Goal: Task Accomplishment & Management: Use online tool/utility

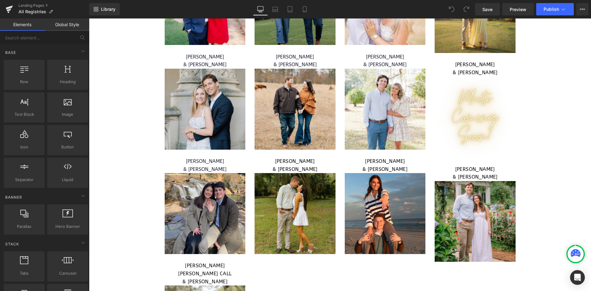
scroll to position [1845, 0]
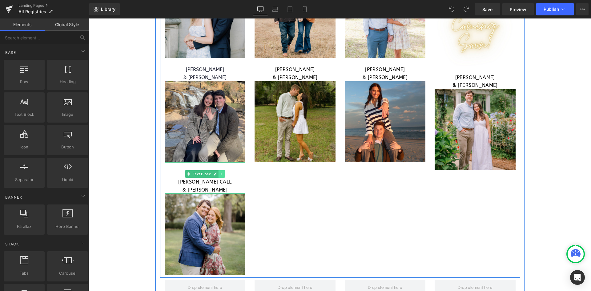
click at [221, 173] on icon at bounding box center [221, 174] width 1 height 2
click at [218, 173] on link at bounding box center [218, 173] width 6 height 7
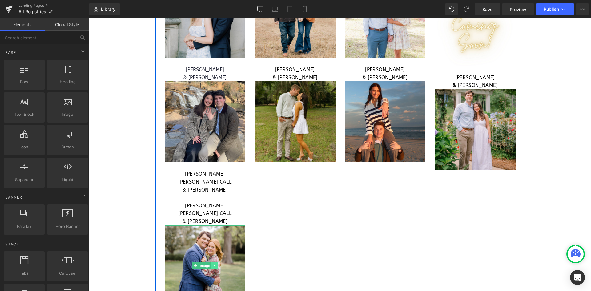
click at [214, 262] on link at bounding box center [214, 265] width 6 height 7
click at [209, 264] on icon at bounding box center [210, 265] width 3 height 3
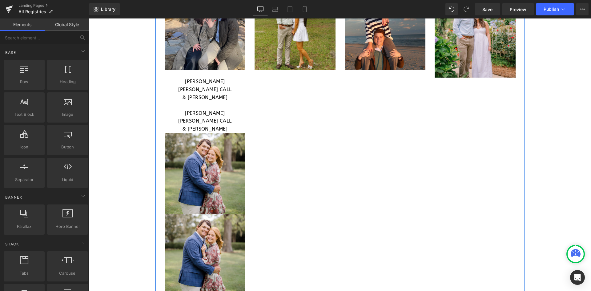
scroll to position [1908, 0]
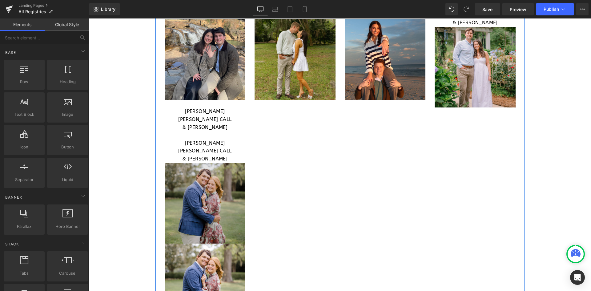
click at [206, 170] on img at bounding box center [205, 203] width 81 height 81
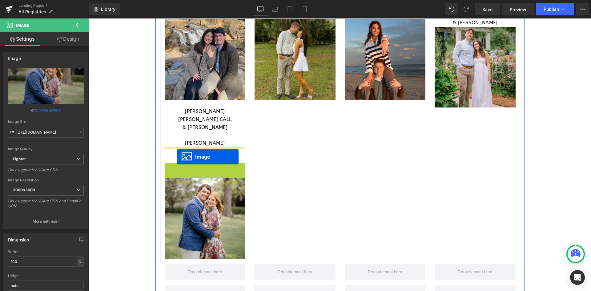
drag, startPoint x: 184, startPoint y: 188, endPoint x: 177, endPoint y: 157, distance: 32.1
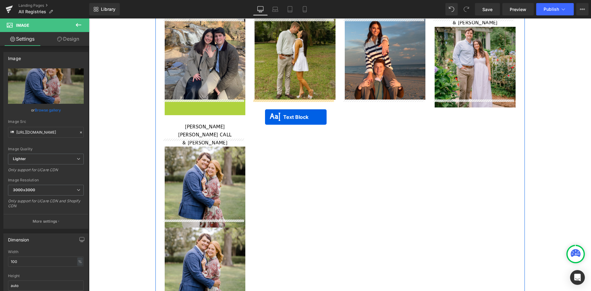
drag, startPoint x: 174, startPoint y: 111, endPoint x: 265, endPoint y: 117, distance: 90.6
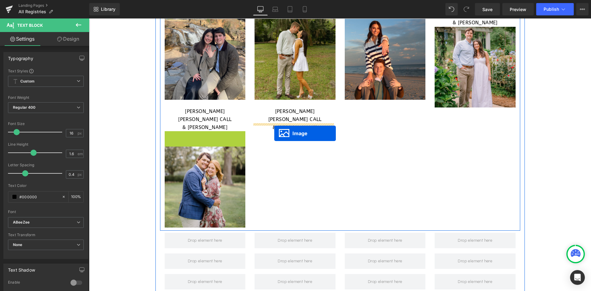
drag, startPoint x: 193, startPoint y: 164, endPoint x: 274, endPoint y: 133, distance: 86.5
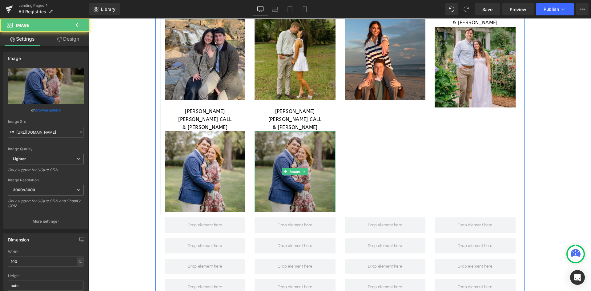
click at [289, 139] on img at bounding box center [294, 171] width 81 height 81
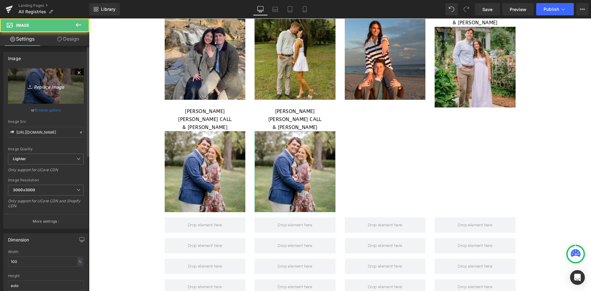
click at [60, 85] on icon "Replace Image" at bounding box center [45, 86] width 49 height 8
type input "C:\fakepath\WEB RESIZE - 2025-09-30T104427.297.png"
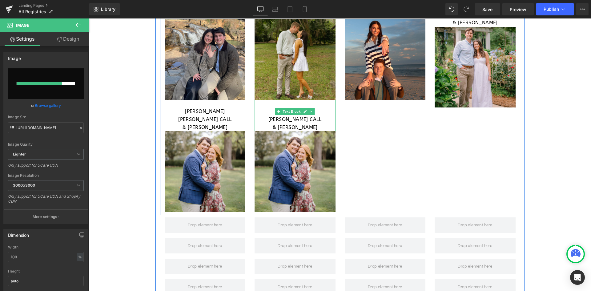
click at [318, 123] on p "& [PERSON_NAME]" at bounding box center [294, 127] width 81 height 8
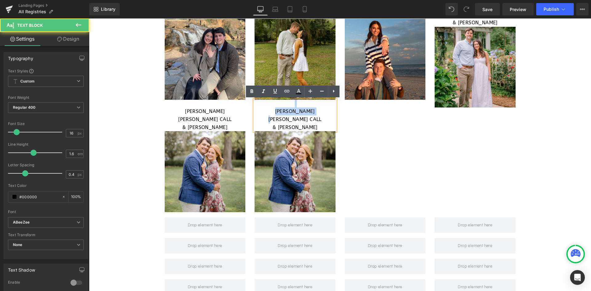
drag, startPoint x: 316, startPoint y: 111, endPoint x: 254, endPoint y: 107, distance: 61.7
click at [254, 107] on div "SARAH KATE CALL & CADE ROBERTS" at bounding box center [294, 115] width 81 height 31
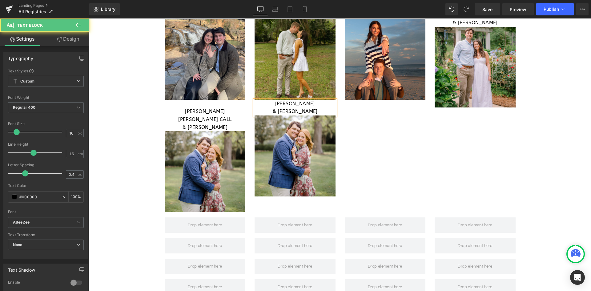
click at [312, 102] on p "[PERSON_NAME]" at bounding box center [294, 104] width 81 height 8
drag, startPoint x: 323, startPoint y: 113, endPoint x: 281, endPoint y: 111, distance: 42.8
click at [281, 111] on p "& [PERSON_NAME]" at bounding box center [294, 111] width 81 height 8
click at [408, 161] on div "MACKENSIE KILLGORE & BRYANT THAGARD Text Block Image BRITTANY ANDRIENI & JOHN T…" at bounding box center [340, -1] width 360 height 431
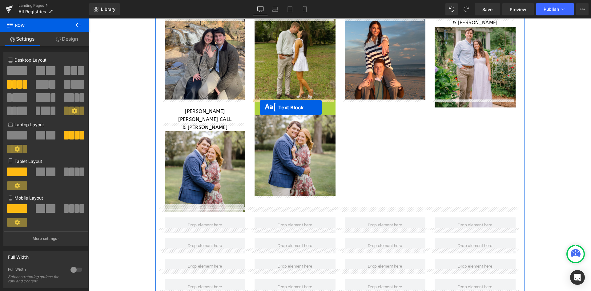
drag, startPoint x: 275, startPoint y: 105, endPoint x: 260, endPoint y: 107, distance: 14.9
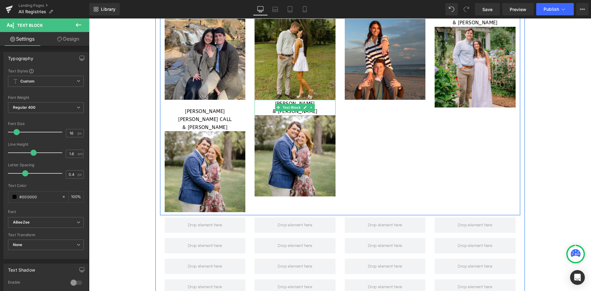
click at [265, 105] on p "[PERSON_NAME]" at bounding box center [294, 104] width 81 height 8
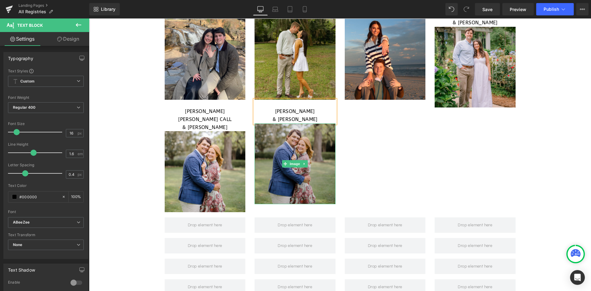
click at [310, 148] on img at bounding box center [294, 163] width 81 height 81
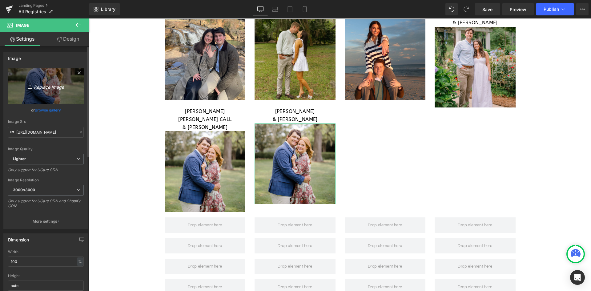
click at [37, 85] on icon "Replace Image" at bounding box center [45, 86] width 49 height 8
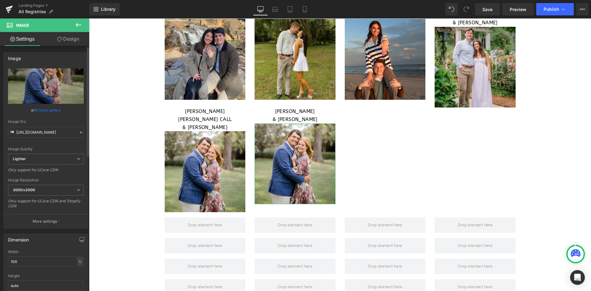
click at [54, 111] on link "Browse gallery" at bounding box center [48, 110] width 26 height 11
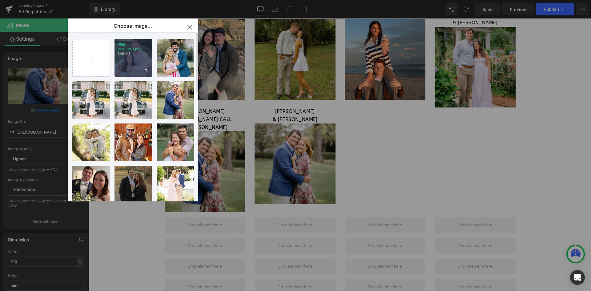
click at [137, 49] on p "WEB RES...297.png" at bounding box center [132, 46] width 31 height 9
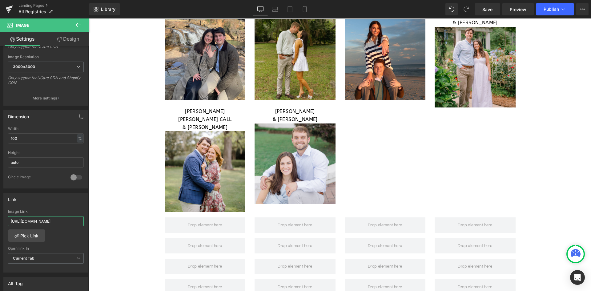
scroll to position [0, 234]
drag, startPoint x: 97, startPoint y: 239, endPoint x: 144, endPoint y: 224, distance: 49.1
paste input "https://shopperfectsettings.com/apps/giftregistry/registry/406025?_r=1&utm_sour…"
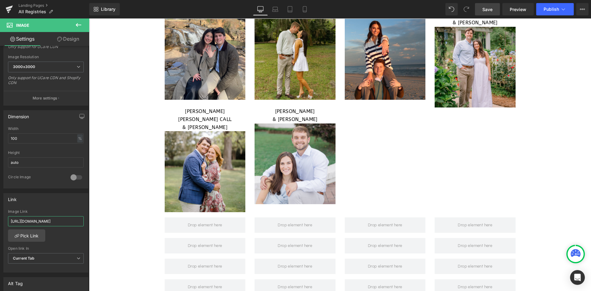
type input "https://shopperfectsettings.com/apps/giftregistry/registry/406025?_r=1&utm_sour…"
click at [488, 10] on span "Save" at bounding box center [487, 9] width 10 height 6
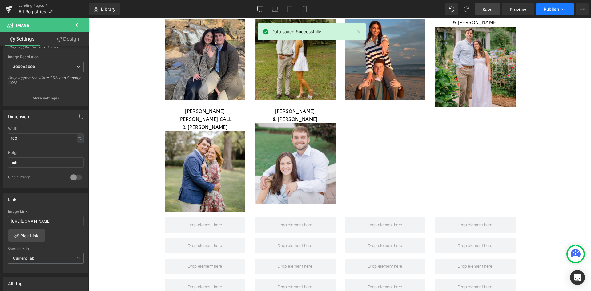
click at [548, 6] on button "Publish" at bounding box center [555, 9] width 38 height 12
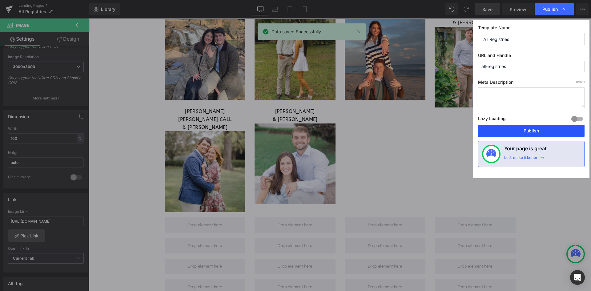
click at [536, 128] on button "Publish" at bounding box center [531, 131] width 106 height 12
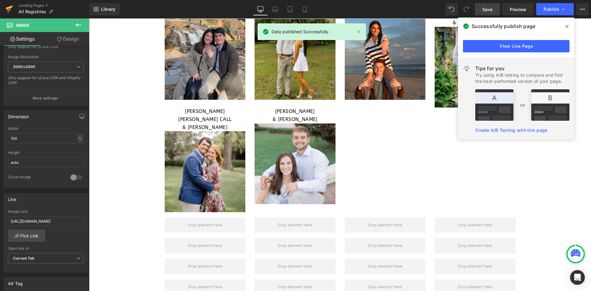
click at [11, 7] on icon at bounding box center [9, 8] width 7 height 4
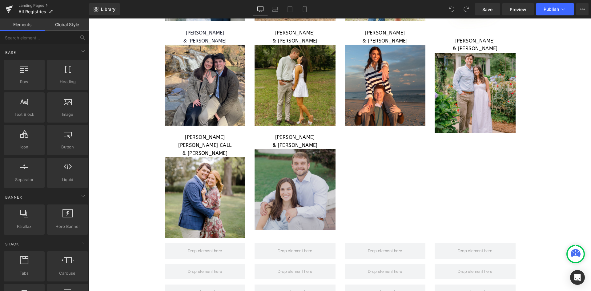
scroll to position [1876, 0]
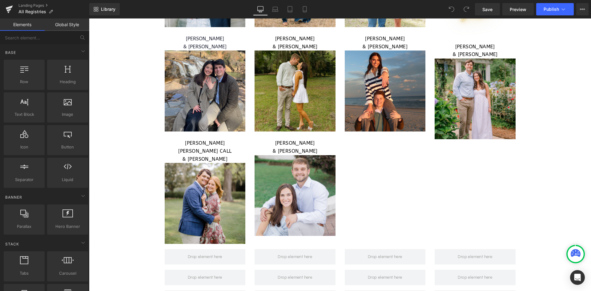
click at [312, 148] on p "& [PERSON_NAME]" at bounding box center [294, 151] width 81 height 8
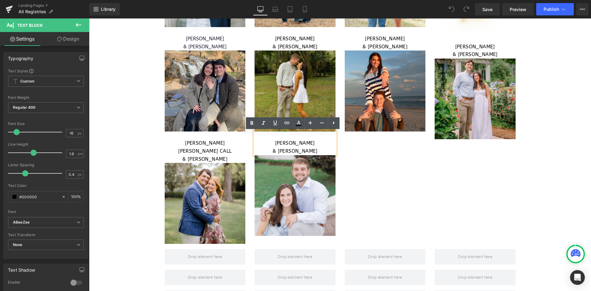
click at [313, 143] on p "[PERSON_NAME]" at bounding box center [294, 143] width 81 height 8
click at [488, 8] on span "Save" at bounding box center [487, 9] width 10 height 6
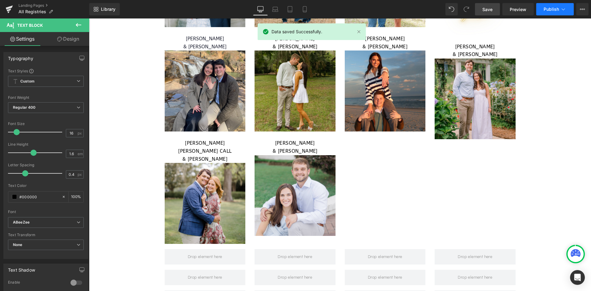
click at [550, 9] on span "Publish" at bounding box center [550, 9] width 15 height 5
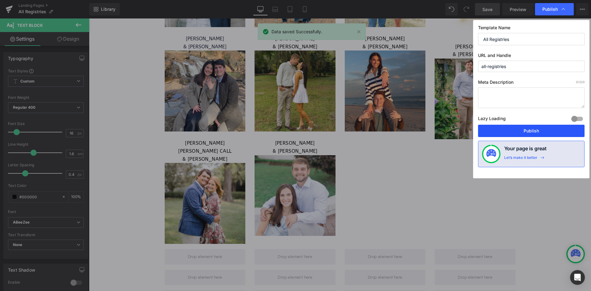
click at [506, 132] on button "Publish" at bounding box center [531, 131] width 106 height 12
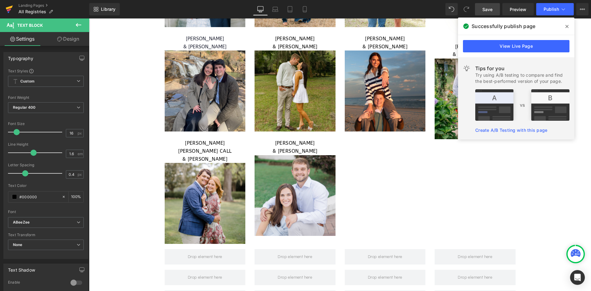
click at [6, 6] on icon at bounding box center [9, 9] width 7 height 15
